Goal: Register for event/course

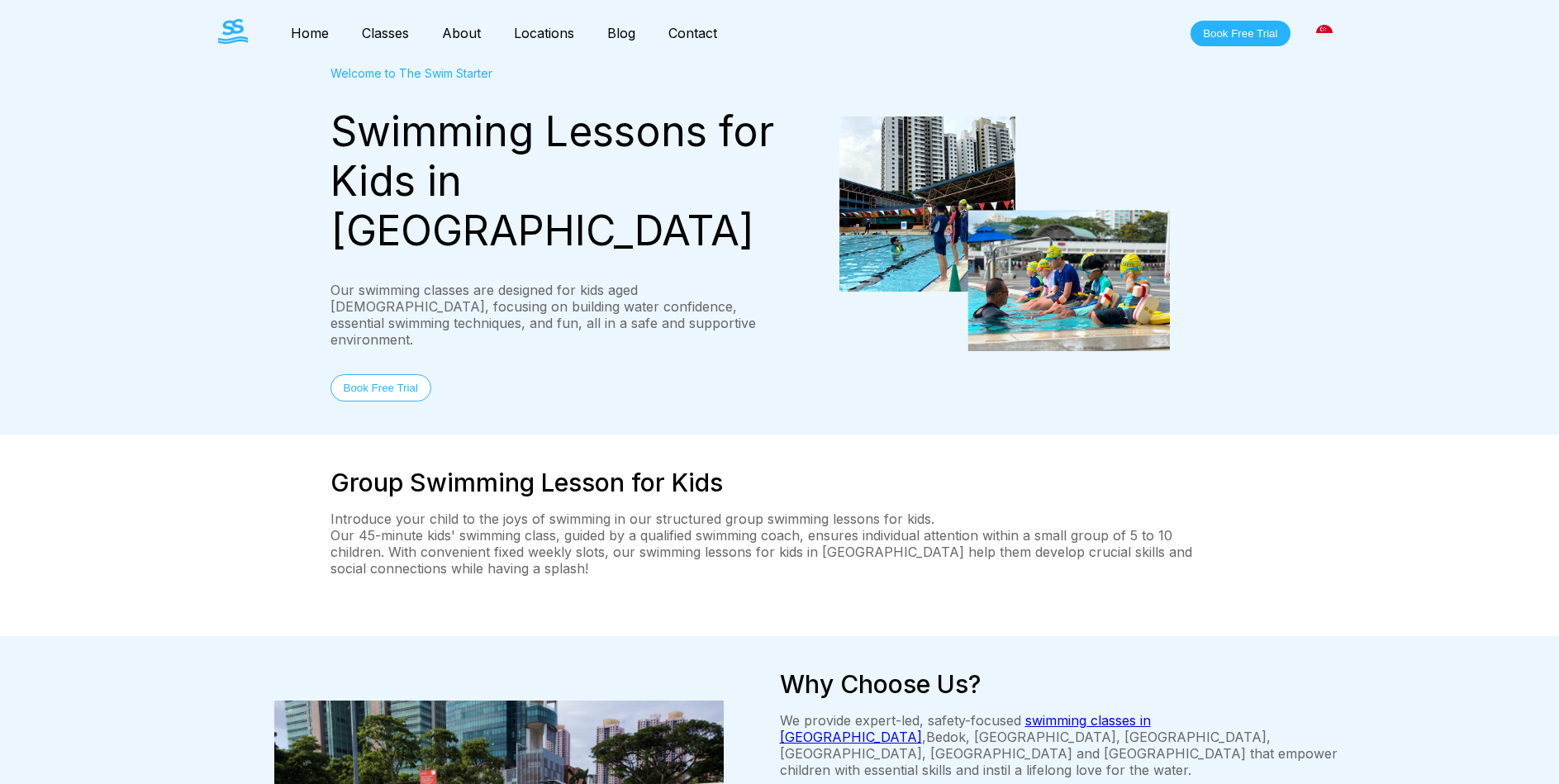
click at [388, 40] on link "Classes" at bounding box center [385, 34] width 80 height 17
click at [388, 28] on link "Classes" at bounding box center [385, 34] width 80 height 17
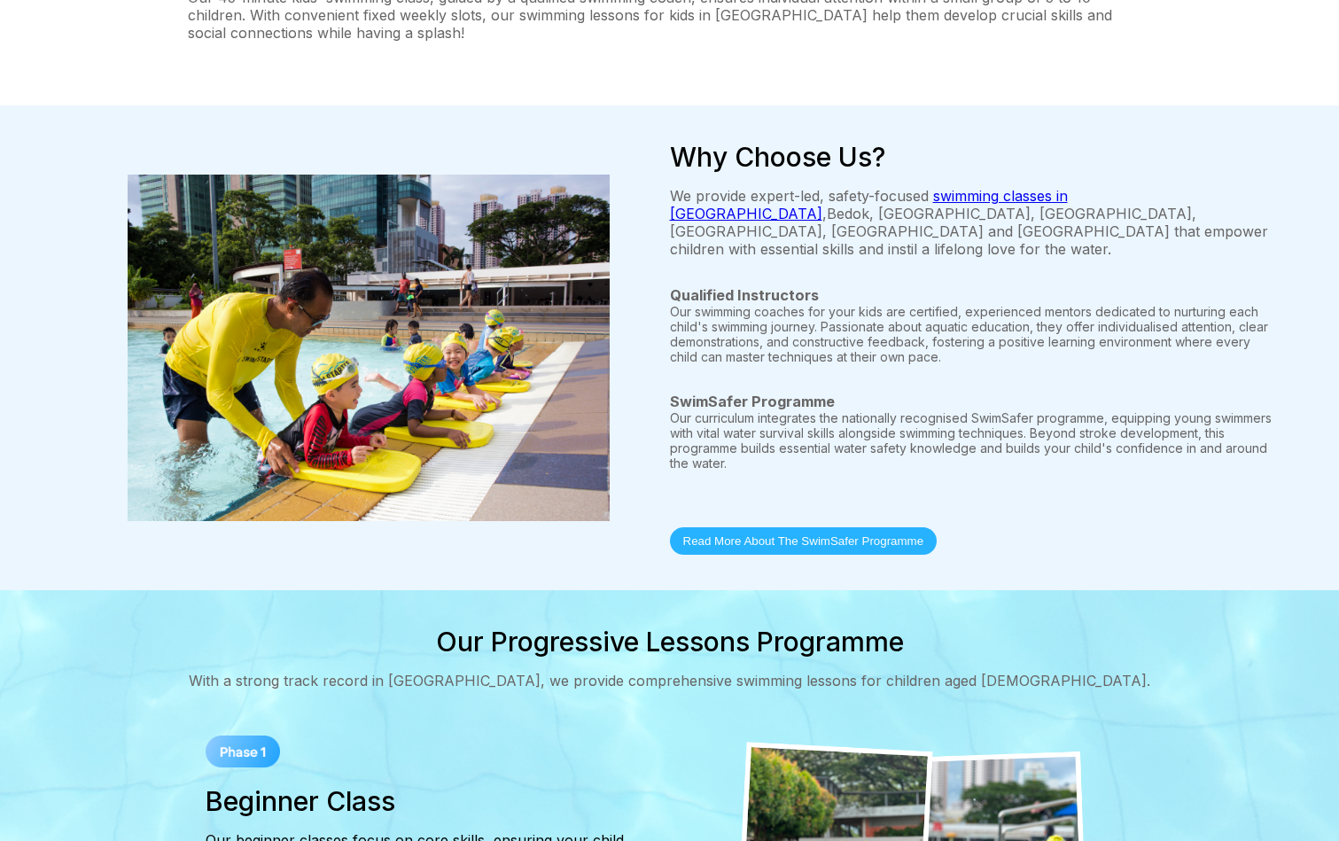
scroll to position [717, 0]
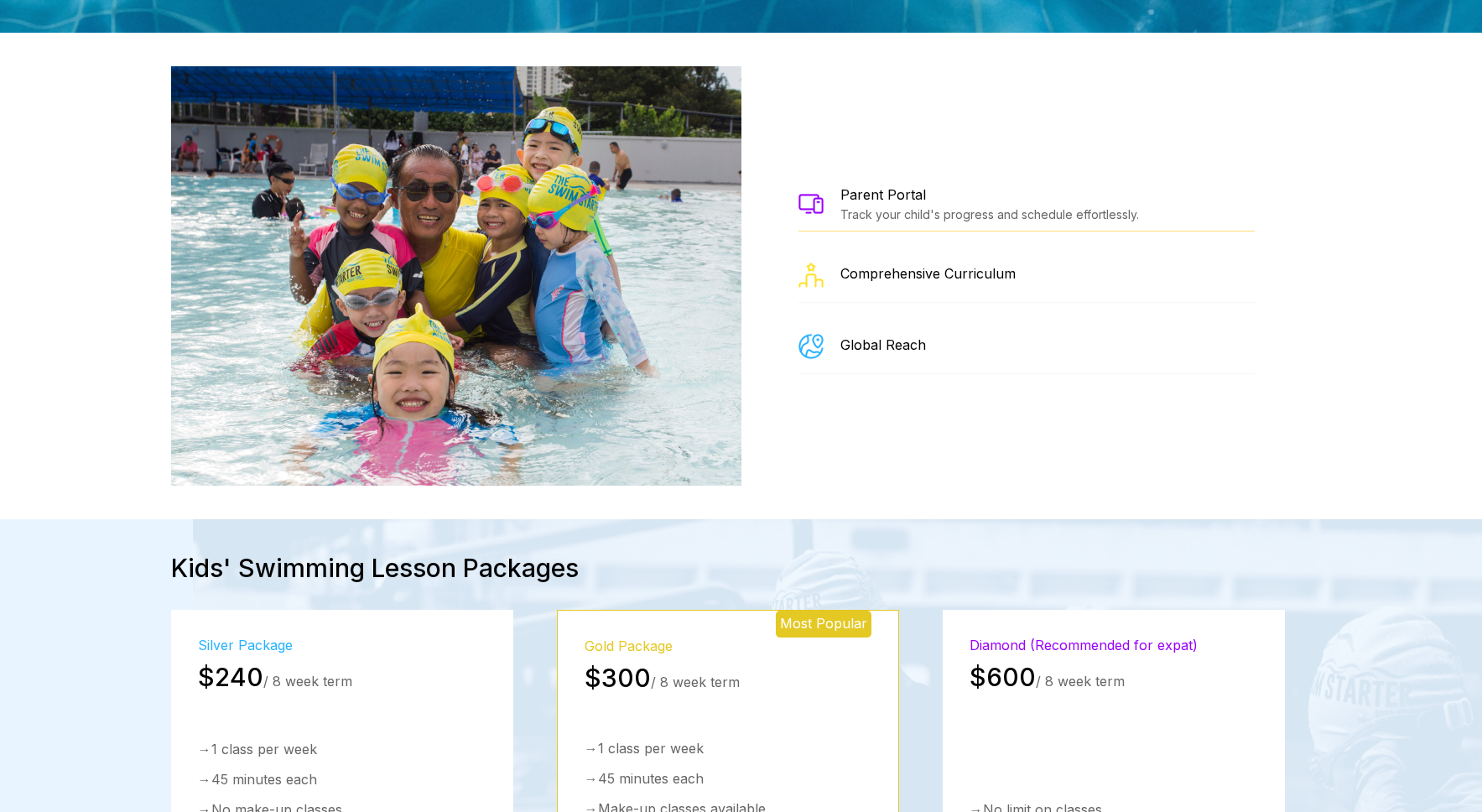
scroll to position [2312, 0]
